Goal: Task Accomplishment & Management: Use online tool/utility

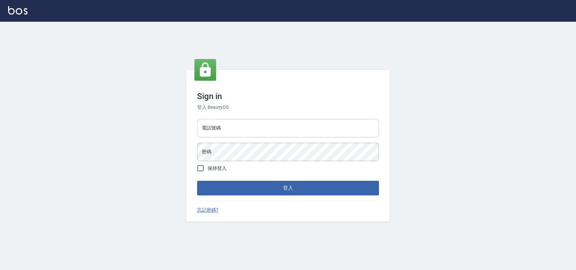
click at [290, 134] on input "電話號碼" at bounding box center [288, 128] width 182 height 18
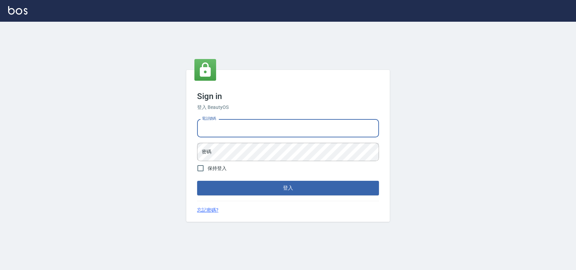
type input "0989886729"
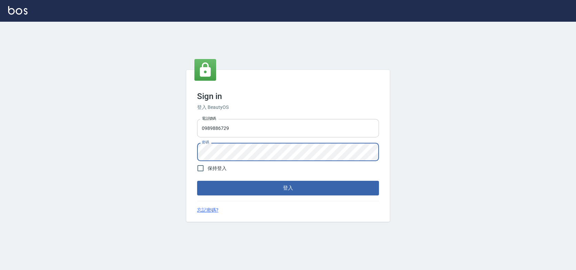
click at [197, 181] on button "登入" at bounding box center [288, 188] width 182 height 14
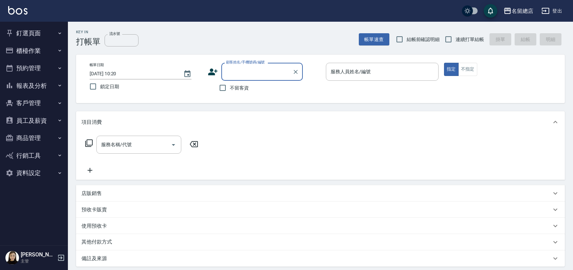
click at [25, 118] on button "員工及薪資" at bounding box center [34, 121] width 62 height 18
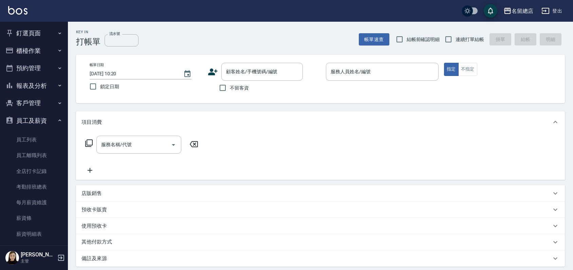
click at [27, 80] on button "報表及分析" at bounding box center [34, 86] width 62 height 18
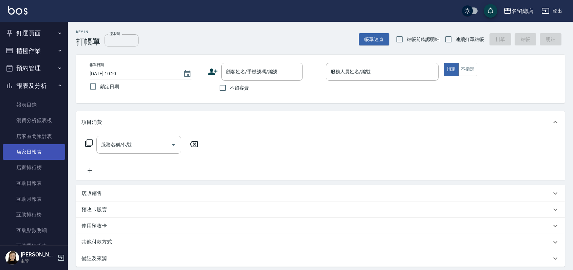
click at [31, 155] on link "店家日報表" at bounding box center [34, 152] width 62 height 16
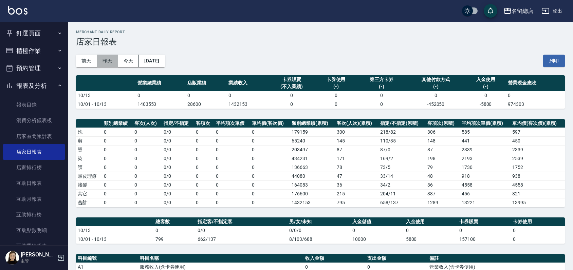
click at [108, 65] on button "昨天" at bounding box center [107, 61] width 21 height 13
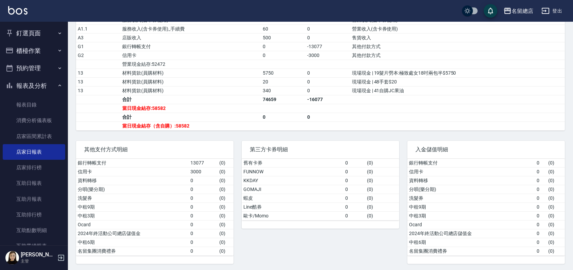
click at [38, 85] on button "報表及分析" at bounding box center [34, 86] width 62 height 18
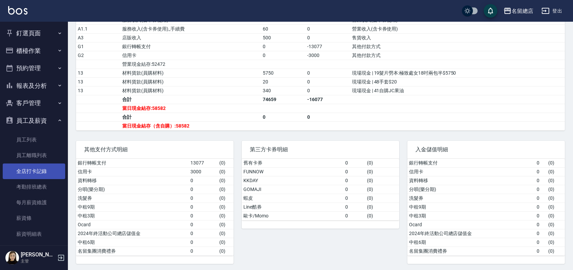
click at [37, 170] on link "全店打卡記錄" at bounding box center [34, 172] width 62 height 16
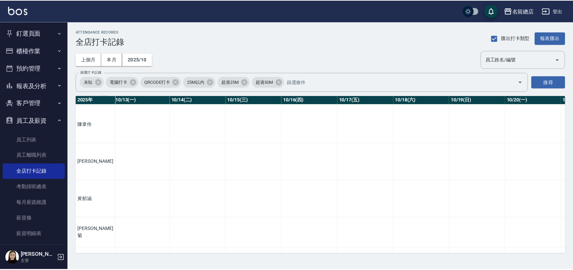
scroll to position [603, 757]
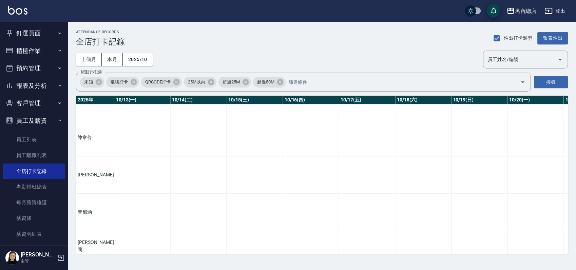
click at [30, 30] on button "釘選頁面" at bounding box center [34, 33] width 62 height 18
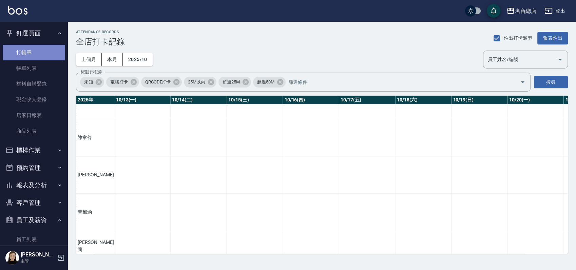
click at [39, 51] on link "打帳單" at bounding box center [34, 53] width 62 height 16
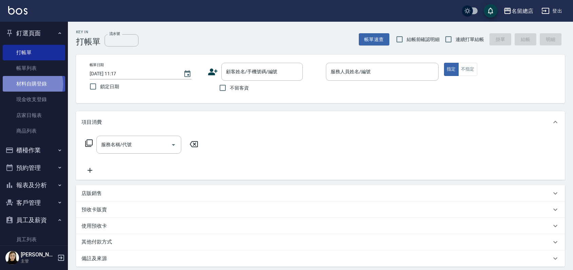
click at [29, 84] on link "材料自購登錄" at bounding box center [34, 84] width 62 height 16
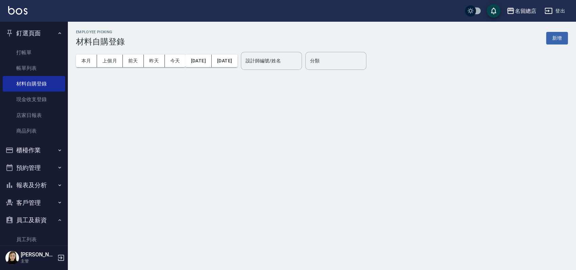
click at [562, 39] on button "新增" at bounding box center [557, 38] width 22 height 13
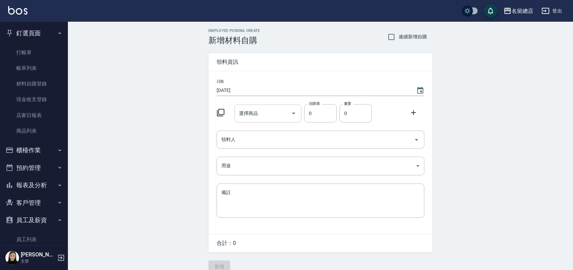
click at [253, 112] on div "選擇商品 選擇商品" at bounding box center [268, 113] width 68 height 18
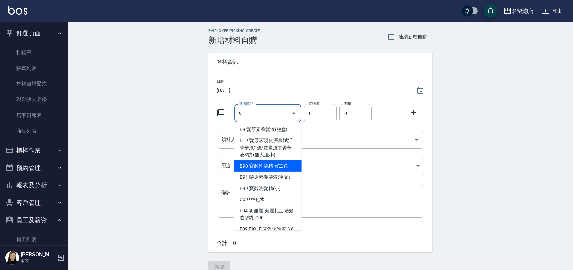
scroll to position [75, 0]
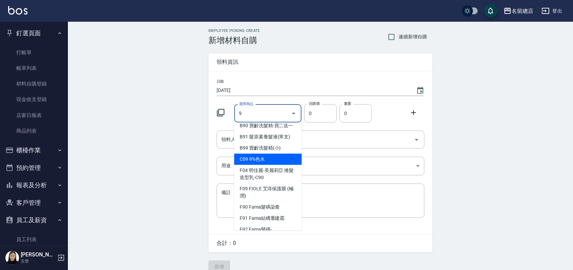
click at [267, 165] on li "C09 9%色水" at bounding box center [268, 159] width 68 height 11
type input "9%色水"
type input "105"
type input "1"
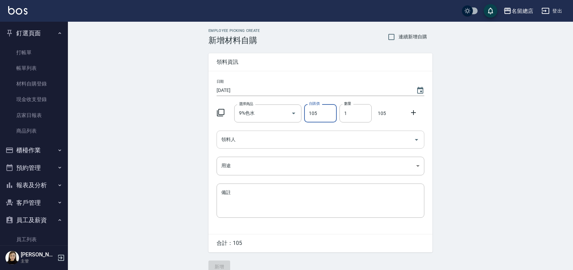
click at [293, 141] on input "領料人" at bounding box center [314, 140] width 191 height 12
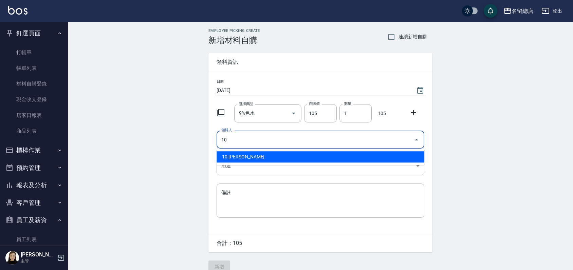
click at [294, 154] on li "10 [PERSON_NAME]" at bounding box center [320, 156] width 208 height 11
type input "10 [PERSON_NAME]"
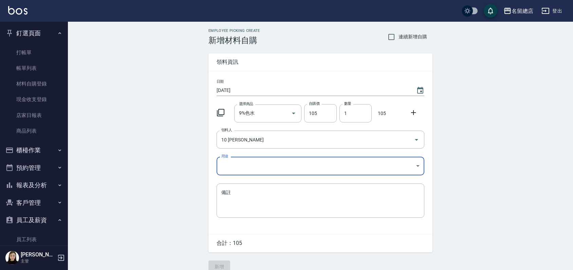
click at [257, 162] on body "名留總店 登出 釘選頁面 打帳單 帳單列表 材料自購登錄 現金收支登錄 店家日報表 商品列表 櫃檯作業 打帳單 帳單列表 掛單列表 營業儀表板 現金收支登錄 …" at bounding box center [286, 140] width 573 height 280
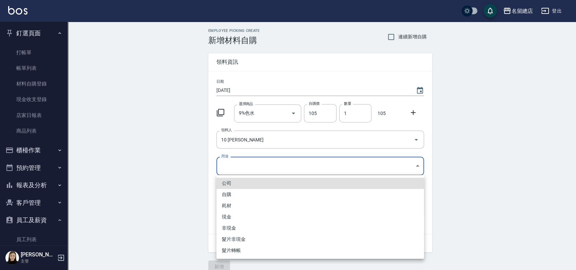
click at [241, 197] on li "自購" at bounding box center [320, 194] width 208 height 11
type input "自購"
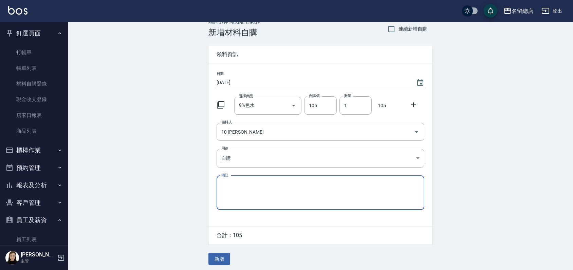
scroll to position [10, 0]
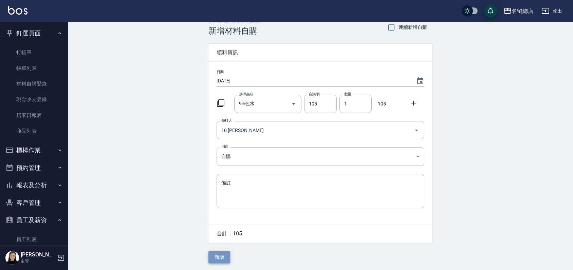
click at [209, 260] on button "新增" at bounding box center [219, 257] width 22 height 13
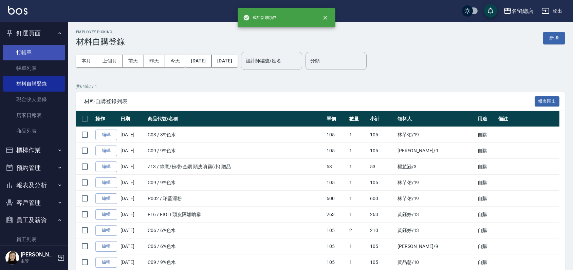
click at [29, 52] on link "打帳單" at bounding box center [34, 53] width 62 height 16
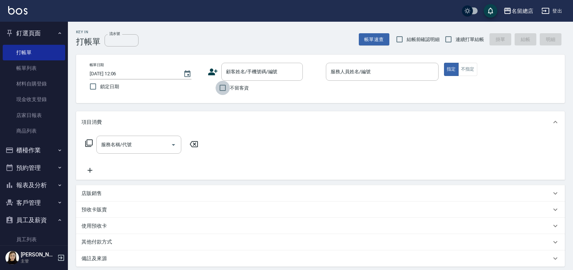
click at [225, 87] on input "不留客資" at bounding box center [222, 88] width 14 height 14
checkbox input "true"
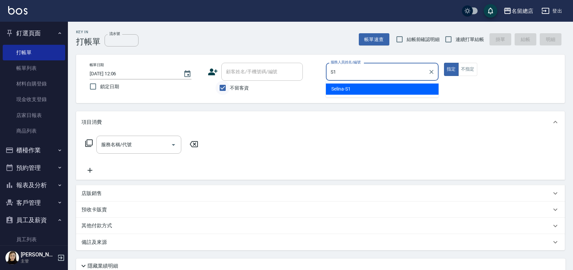
type input "Selina-S1"
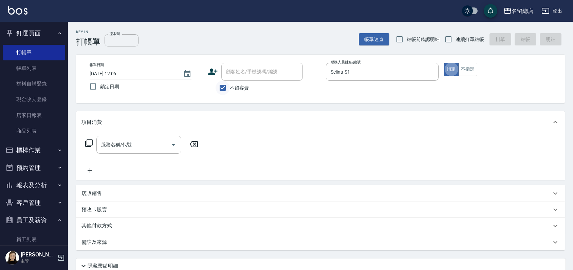
type button "true"
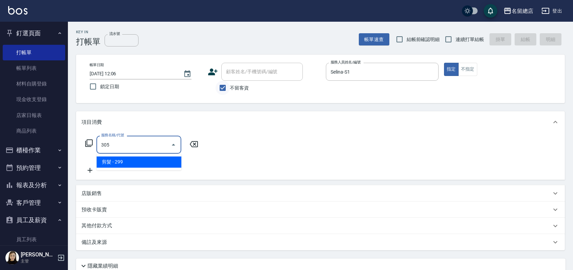
type input "剪髮(305)"
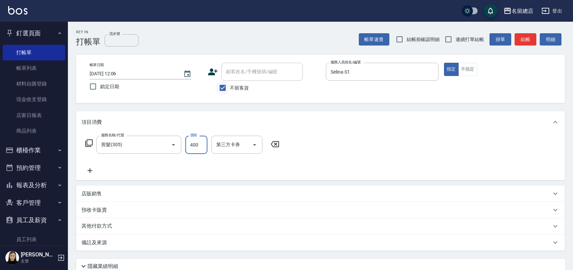
type input "400"
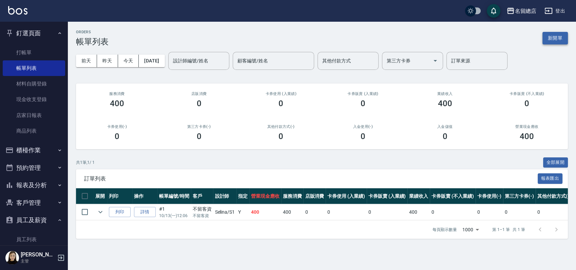
click at [547, 35] on button "新開單" at bounding box center [554, 38] width 25 height 13
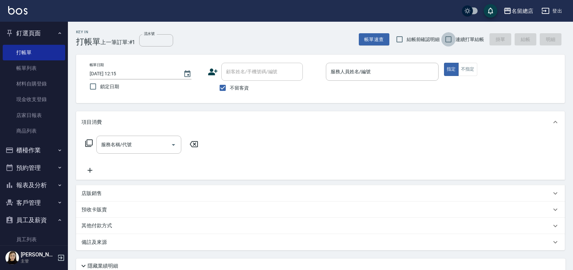
click at [445, 38] on input "連續打單結帳" at bounding box center [448, 39] width 14 height 14
checkbox input "true"
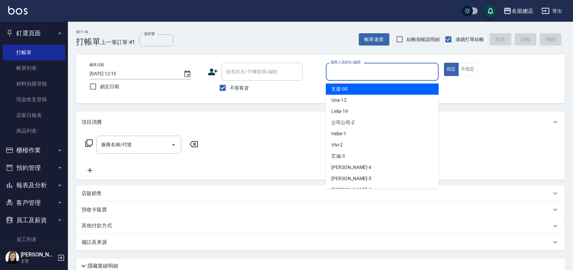
click at [376, 67] on input "服務人員姓名/編號" at bounding box center [382, 72] width 107 height 12
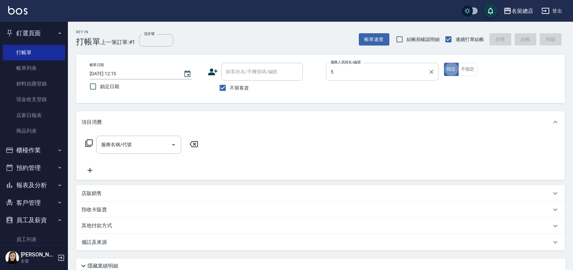
type input "[PERSON_NAME]-5"
type button "true"
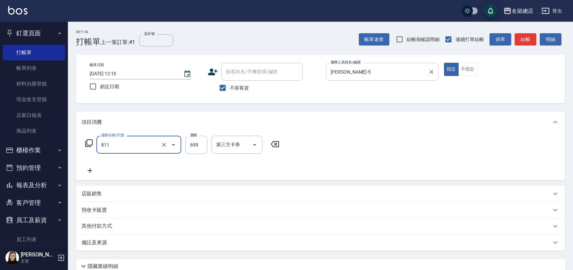
type input "洗+剪(811)"
type input "800"
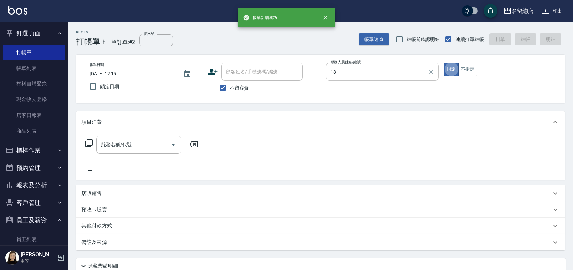
type input "[PERSON_NAME]-18"
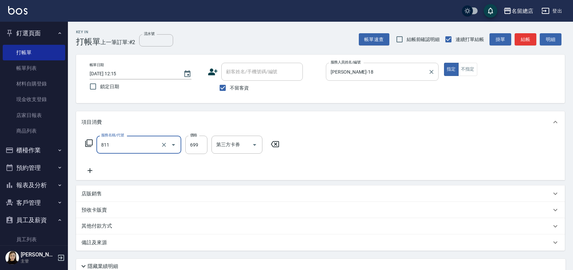
type input "洗+剪(811)"
type input "900"
type input "."
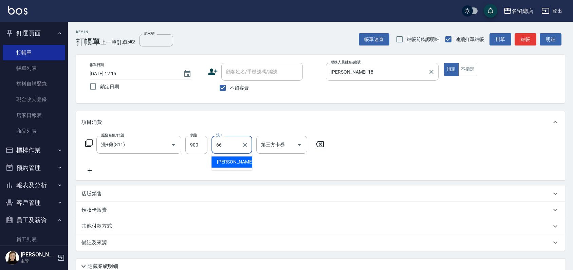
type input "[PERSON_NAME]-66"
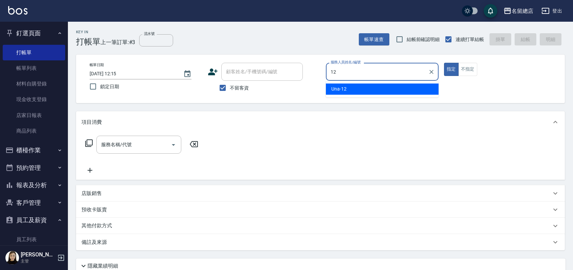
type input "Una-12"
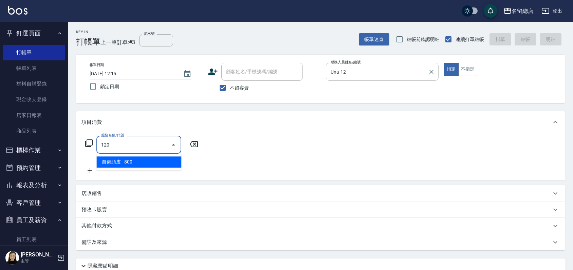
type input "自備頭皮(120)"
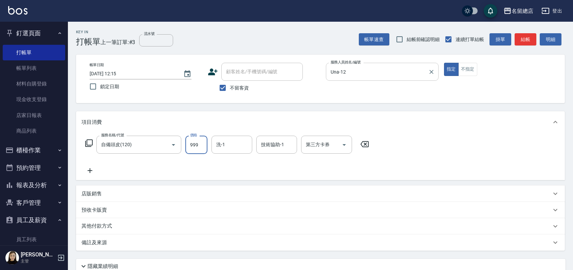
type input "999"
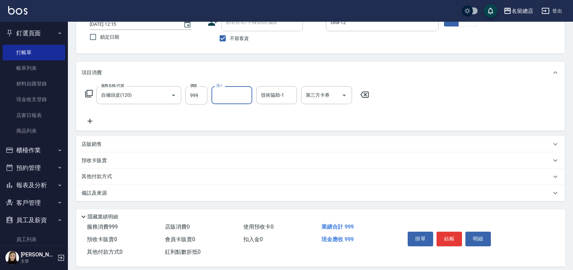
scroll to position [57, 0]
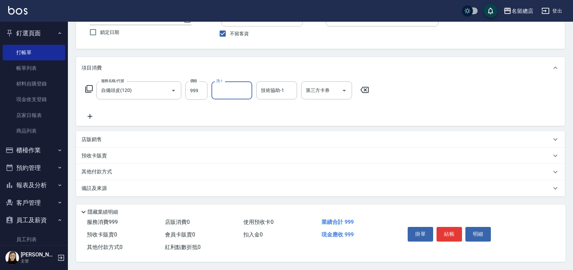
click at [116, 168] on div "其他付款方式" at bounding box center [315, 171] width 469 height 7
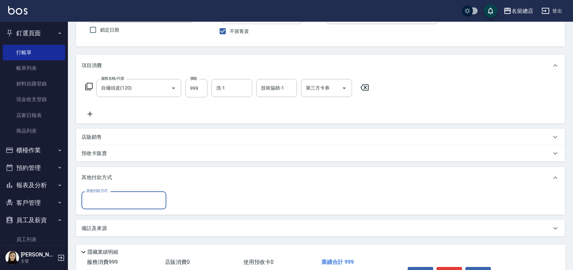
scroll to position [0, 0]
click at [105, 209] on div "其他付款方式" at bounding box center [123, 200] width 85 height 18
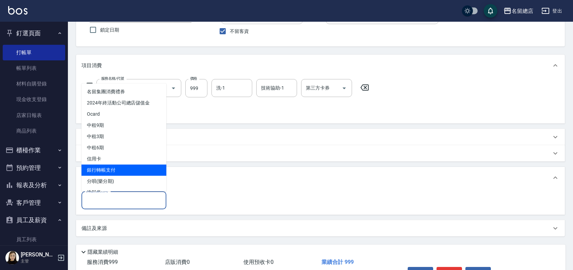
click at [118, 170] on span "銀行轉帳支付" at bounding box center [123, 170] width 85 height 11
type input "銀行轉帳支付"
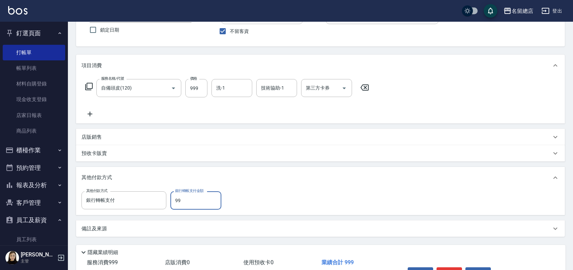
type input "999"
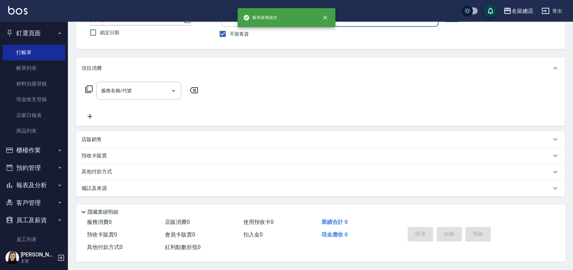
scroll to position [56, 0]
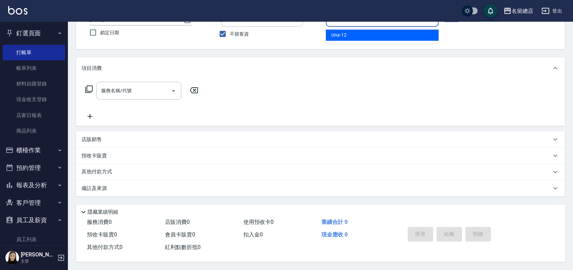
type input "Una-12"
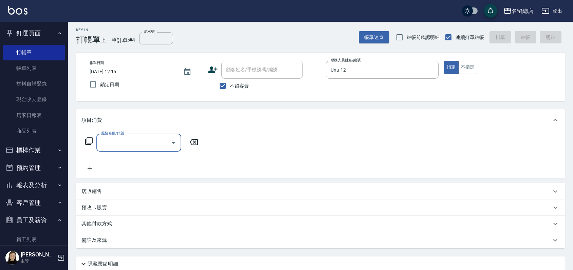
scroll to position [0, 0]
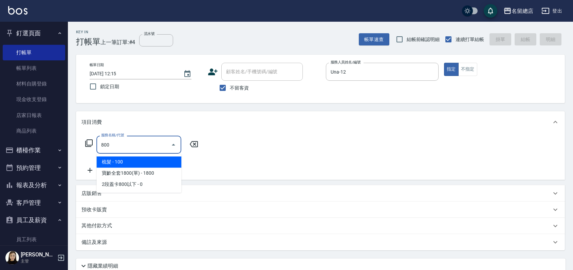
type input "梳髮(800)"
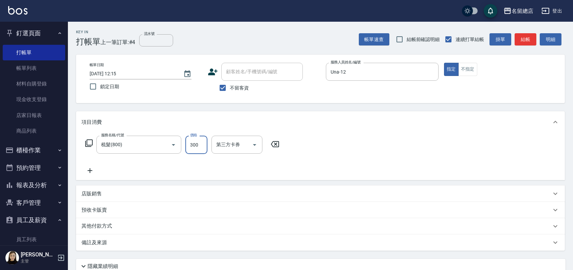
type input "300"
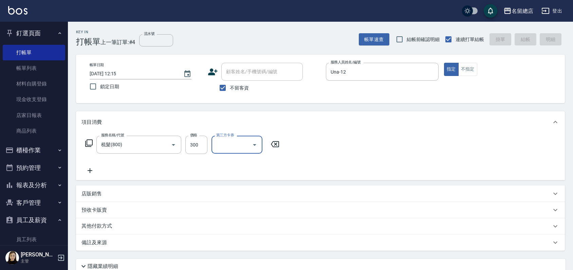
type input "[DATE] 12:16"
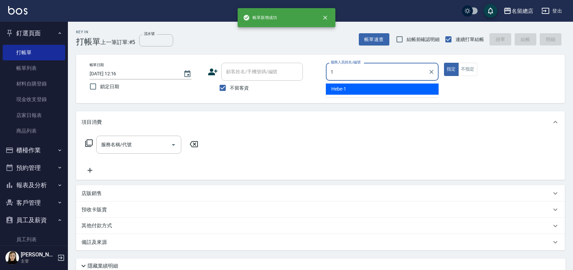
type input "Hebe-1"
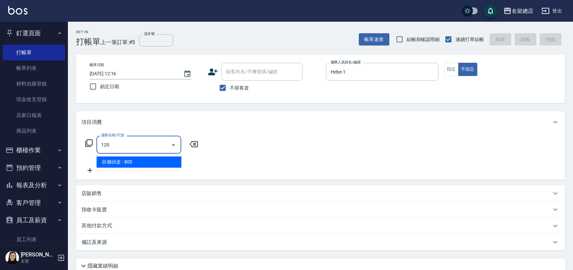
type input "自備頭皮(120)"
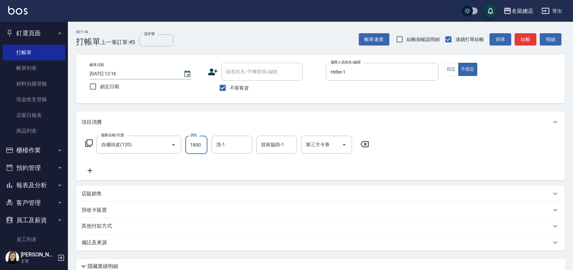
type input "1800"
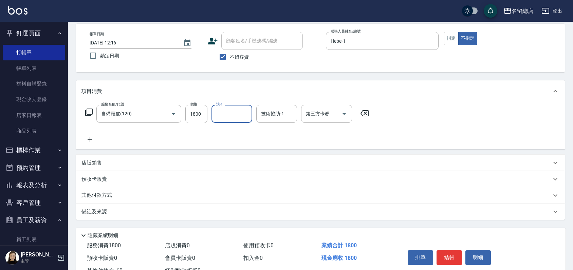
scroll to position [57, 0]
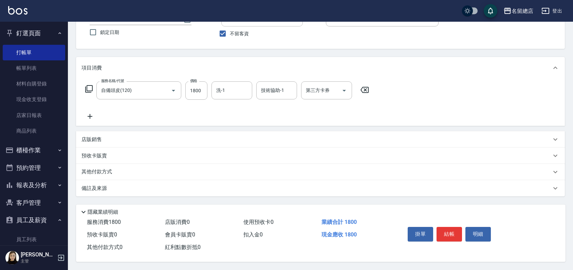
click at [107, 168] on p "其他付款方式" at bounding box center [98, 171] width 34 height 7
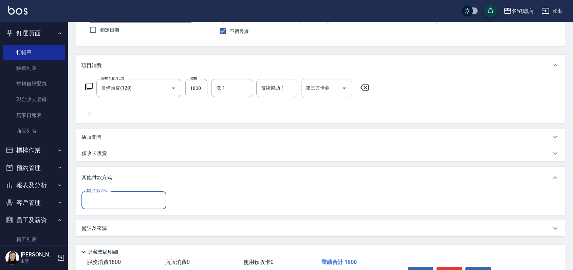
scroll to position [0, 0]
click at [99, 201] on input "其他付款方式" at bounding box center [123, 200] width 79 height 12
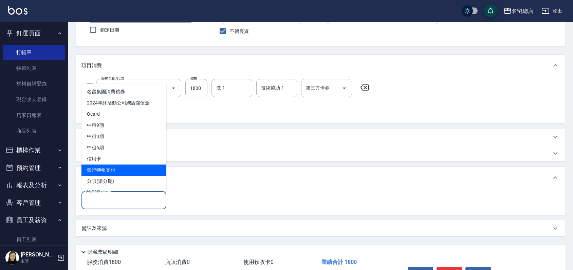
click at [110, 165] on span "銀行轉帳支付" at bounding box center [123, 170] width 85 height 11
type input "銀行轉帳支付"
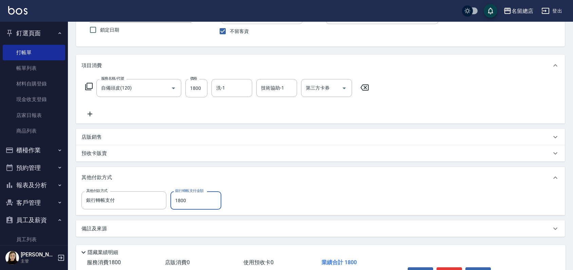
type input "1800"
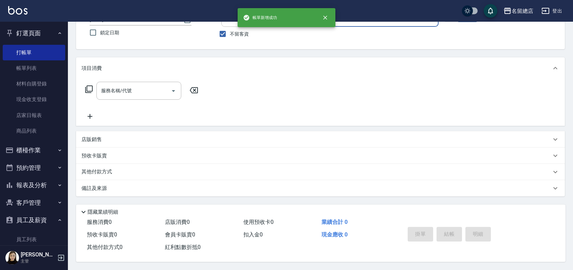
scroll to position [56, 0]
